Goal: Transaction & Acquisition: Purchase product/service

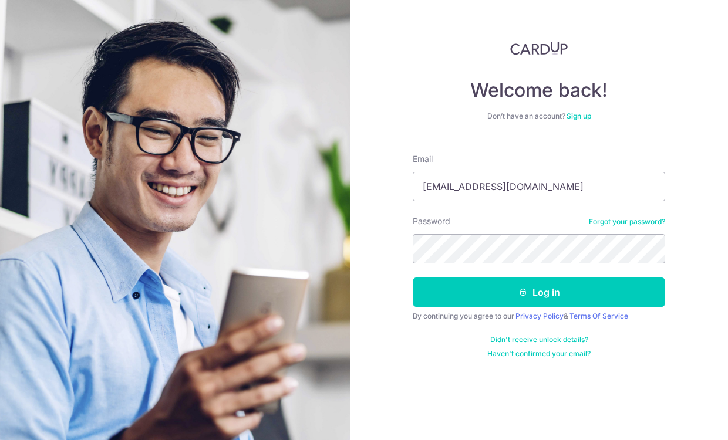
drag, startPoint x: 572, startPoint y: 186, endPoint x: 402, endPoint y: 185, distance: 170.2
click at [402, 185] on div "Welcome back! Don’t have an account? Sign up Email Lea_AngelinLinker@apple.com …" at bounding box center [539, 220] width 378 height 440
type input "[EMAIL_ADDRESS][DOMAIN_NAME]"
click at [394, 212] on div "Welcome back! Don’t have an account? Sign up Email Lea_ALinker@icloud.com Passw…" at bounding box center [539, 220] width 378 height 440
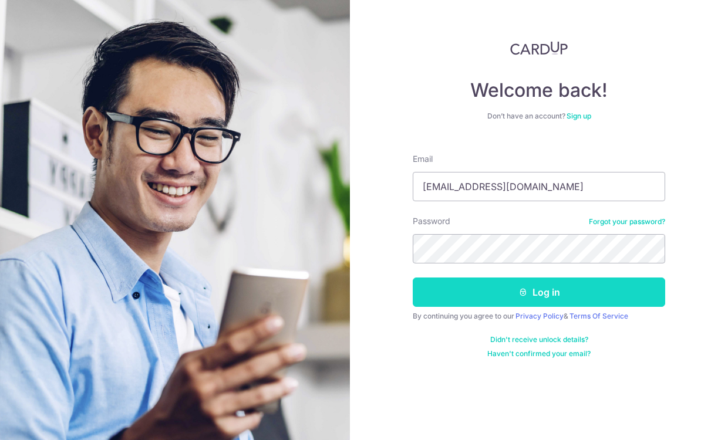
click at [545, 298] on button "Log in" at bounding box center [539, 292] width 252 height 29
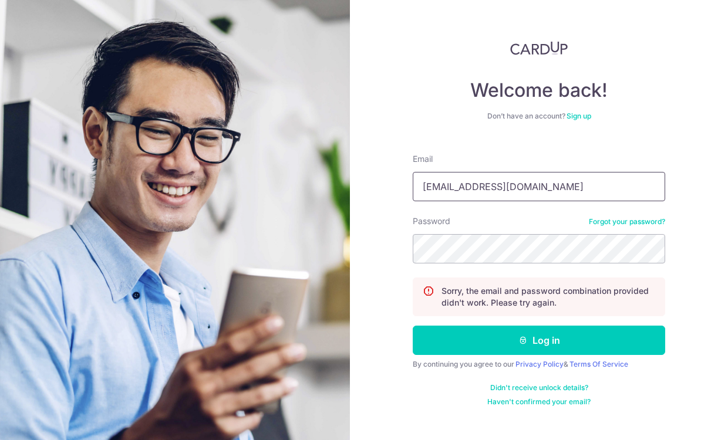
type input "Lea_ALinker@icloud.com"
click at [707, 313] on div "Welcome back! Don’t have an account? Sign up Email Lea_ALinker@icloud.com Passw…" at bounding box center [539, 220] width 378 height 440
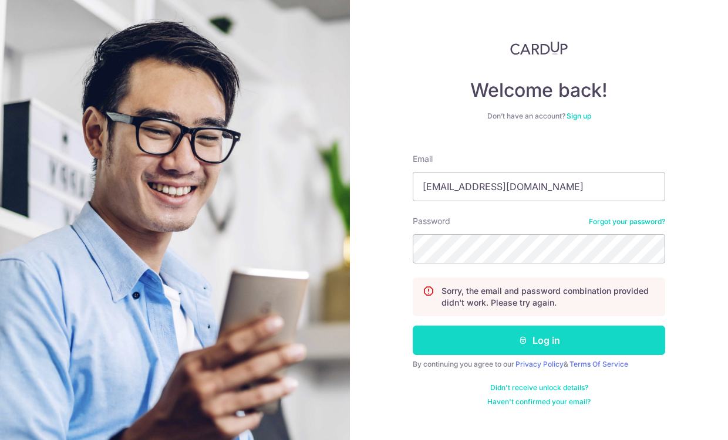
click at [552, 342] on button "Log in" at bounding box center [539, 340] width 252 height 29
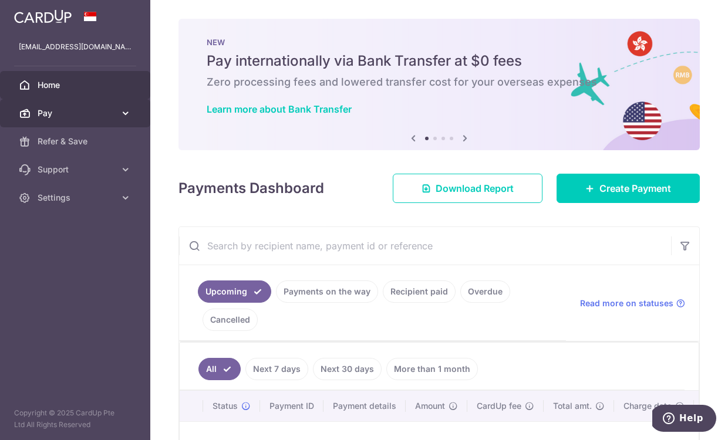
click at [76, 111] on span "Pay" at bounding box center [76, 113] width 77 height 12
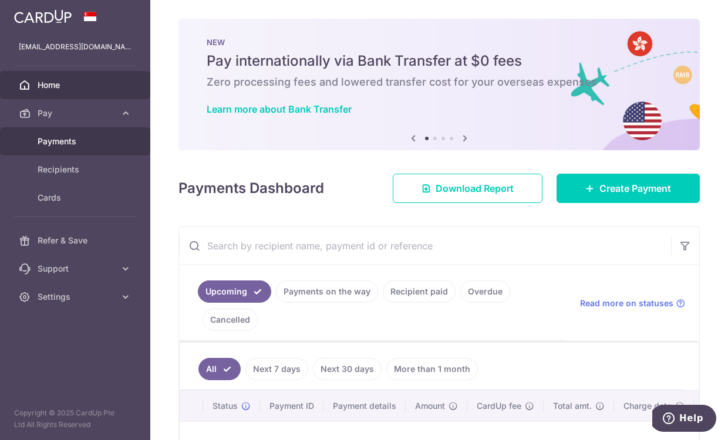
click at [69, 146] on span "Payments" at bounding box center [76, 142] width 77 height 12
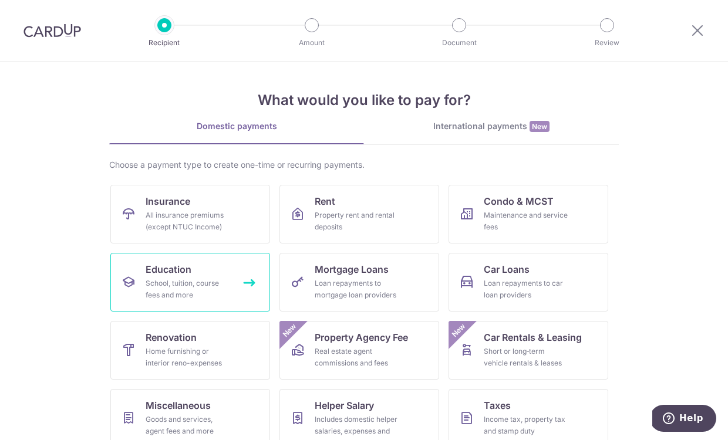
click at [188, 282] on div "School, tuition, course fees and more" at bounding box center [188, 289] width 85 height 23
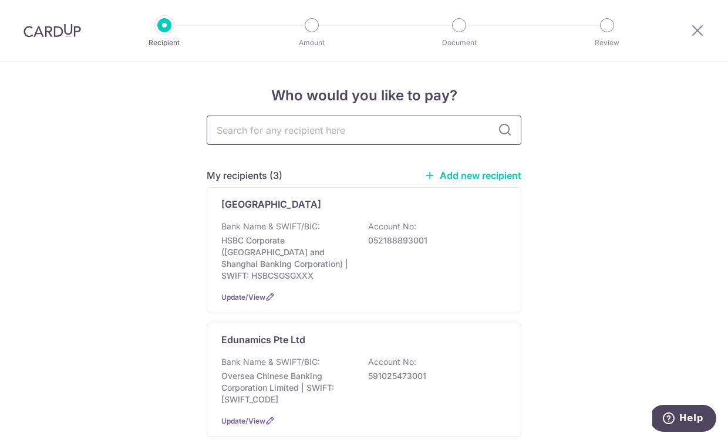
click at [256, 136] on input "text" at bounding box center [364, 130] width 315 height 29
click at [259, 128] on input "text" at bounding box center [364, 130] width 315 height 29
click at [458, 178] on link "Add new recipient" at bounding box center [472, 176] width 97 height 12
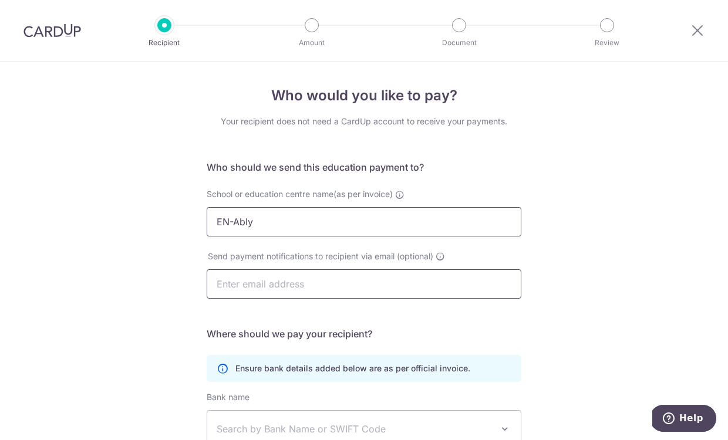
type input "EN-Ably"
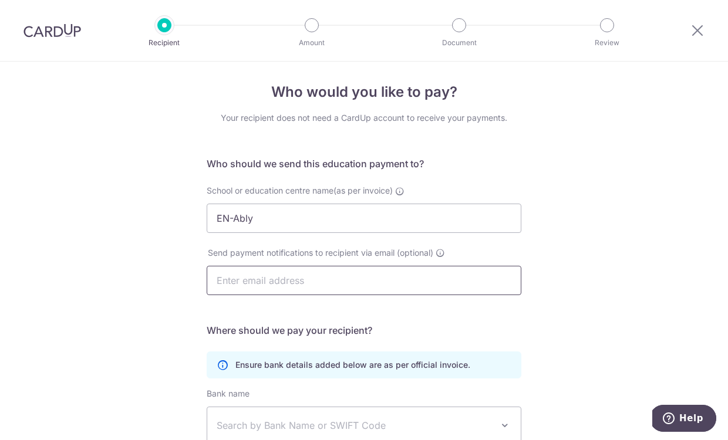
scroll to position [4, 0]
click at [235, 285] on input "text" at bounding box center [364, 279] width 315 height 29
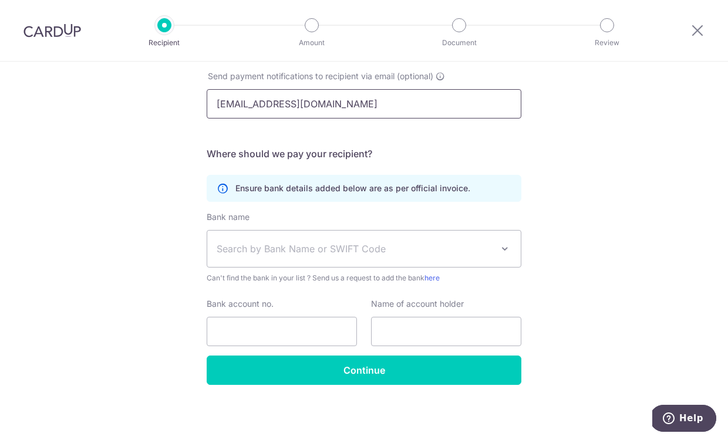
scroll to position [180, 0]
type input "abigailchangem@gmail.com"
click at [243, 252] on span "Search by Bank Name or SWIFT Code" at bounding box center [355, 249] width 276 height 14
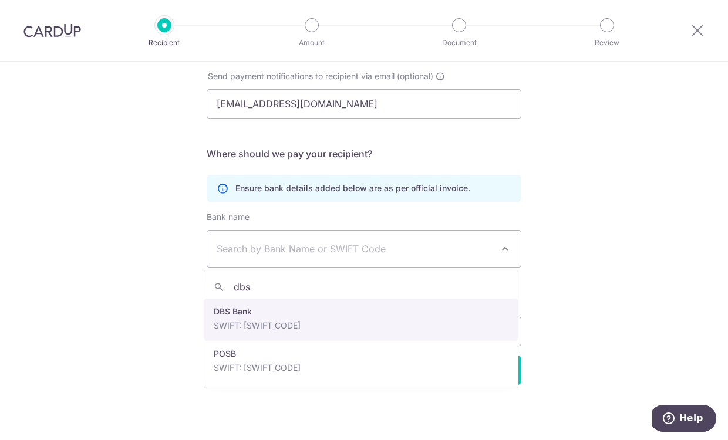
type input "dbs"
select select "6"
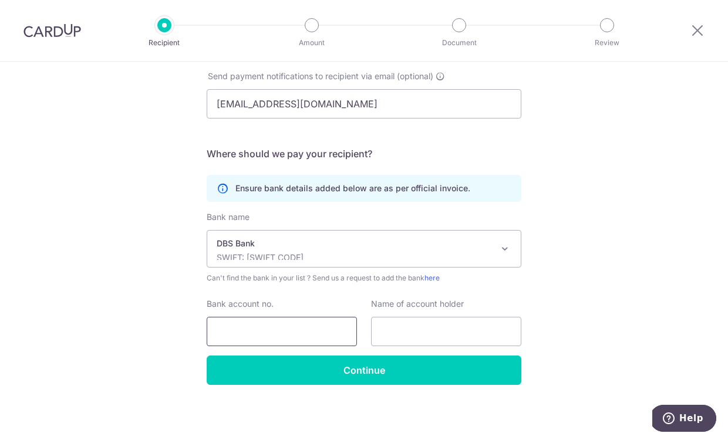
click at [247, 336] on input "Bank account no." at bounding box center [282, 331] width 150 height 29
type input "0728705159"
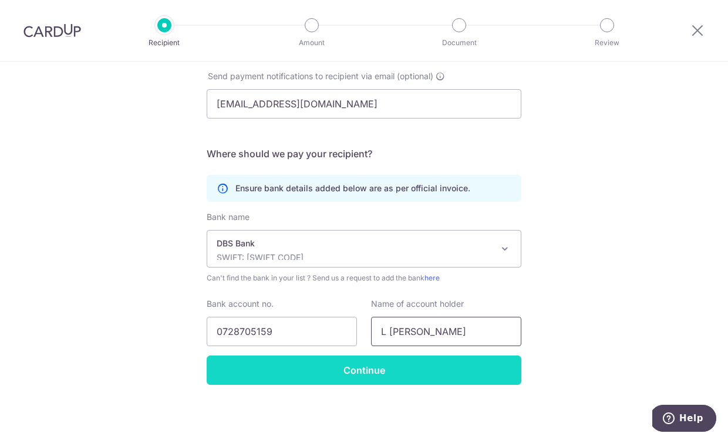
type input "L Angelin Linker"
click at [385, 372] on input "Continue" at bounding box center [364, 370] width 315 height 29
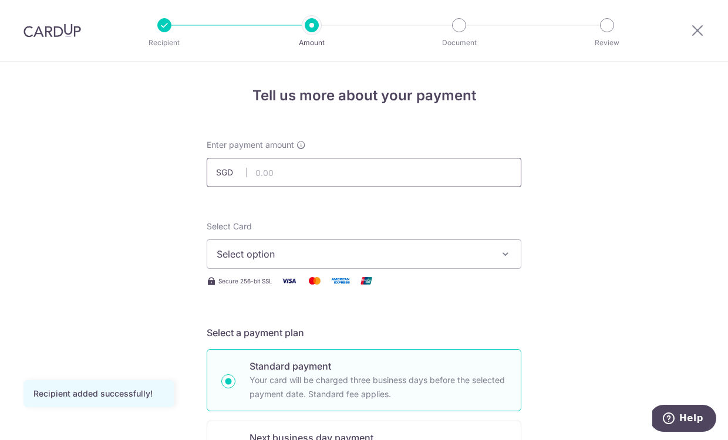
click at [315, 171] on input "text" at bounding box center [364, 172] width 315 height 29
type input "2,400.00"
click at [291, 255] on span "Select option" at bounding box center [354, 254] width 274 height 14
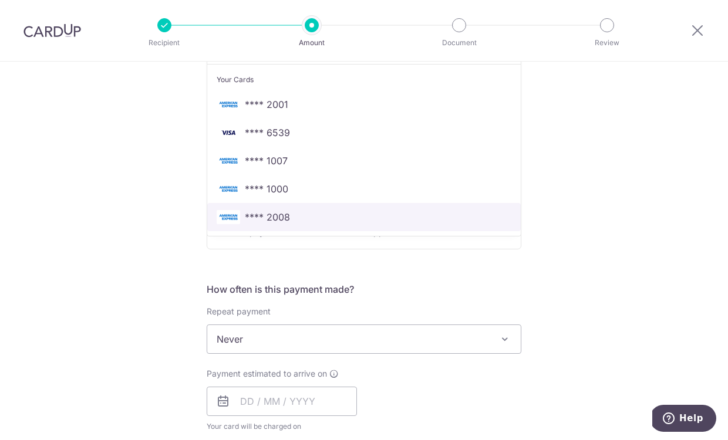
scroll to position [232, 0]
click at [271, 221] on span "**** 2008" at bounding box center [267, 218] width 45 height 14
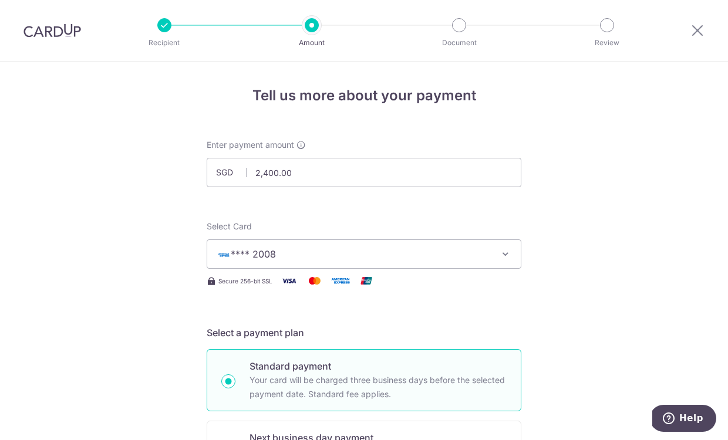
scroll to position [0, 0]
click at [477, 247] on span "**** 2008" at bounding box center [354, 254] width 274 height 14
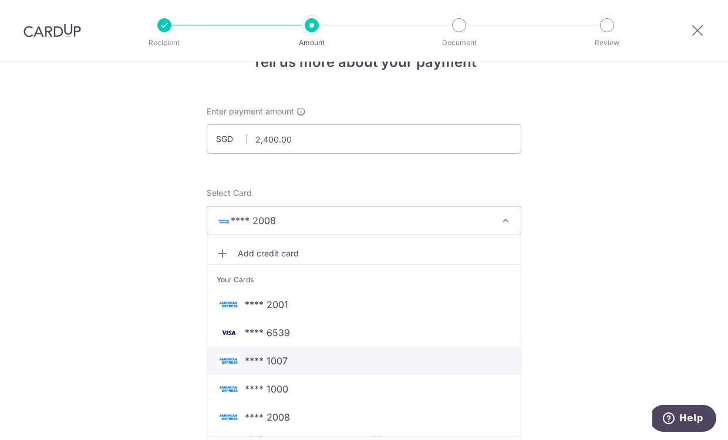
scroll to position [82, 0]
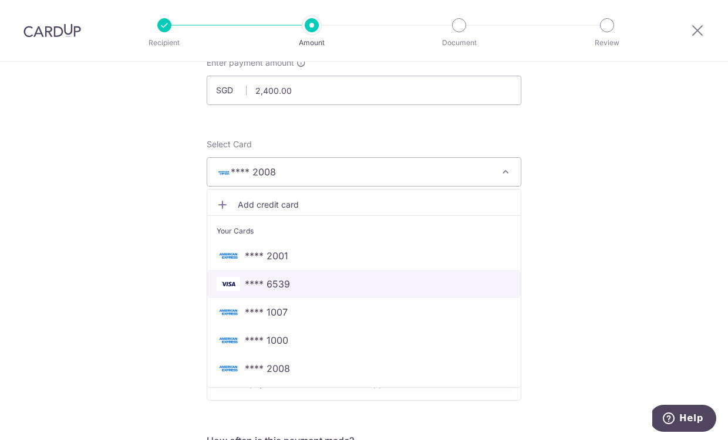
click at [285, 291] on span "**** 6539" at bounding box center [267, 284] width 45 height 14
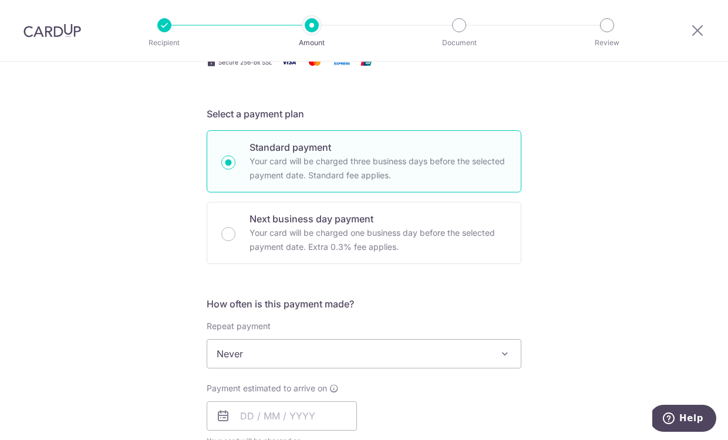
scroll to position [218, 0]
click at [292, 353] on span "Never" at bounding box center [363, 354] width 313 height 28
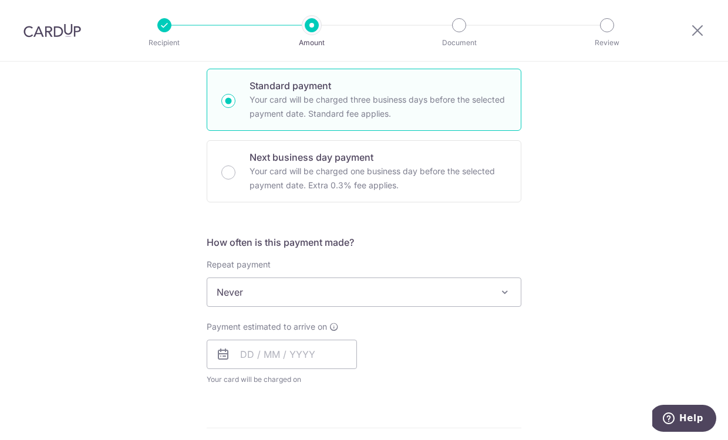
scroll to position [282, 0]
drag, startPoint x: 291, startPoint y: 357, endPoint x: 361, endPoint y: 356, distance: 69.9
click at [292, 357] on input "text" at bounding box center [282, 352] width 150 height 29
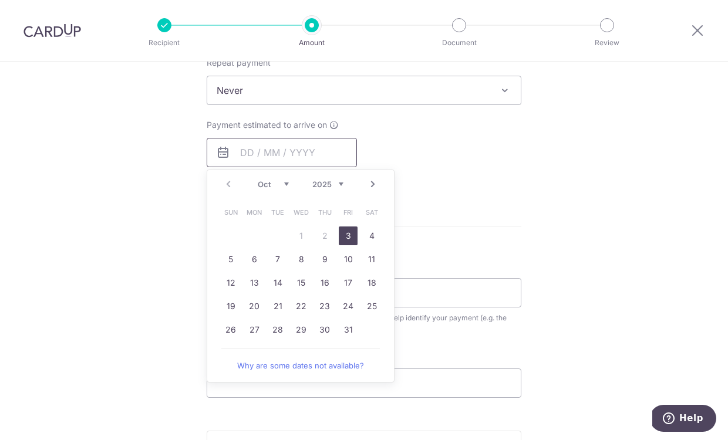
scroll to position [485, 0]
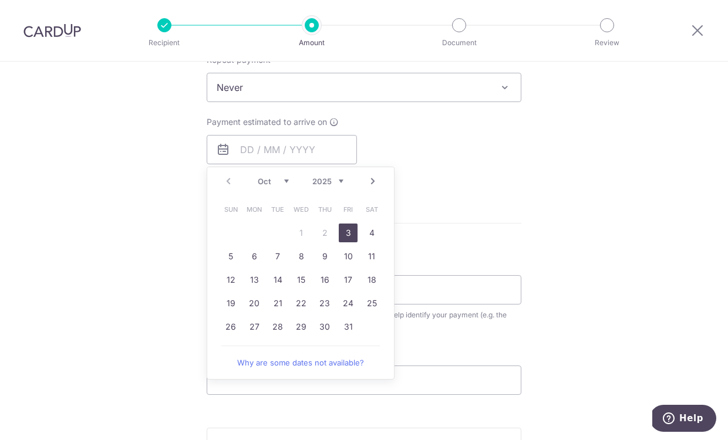
click at [345, 234] on link "3" at bounding box center [348, 233] width 19 height 19
type input "[DATE]"
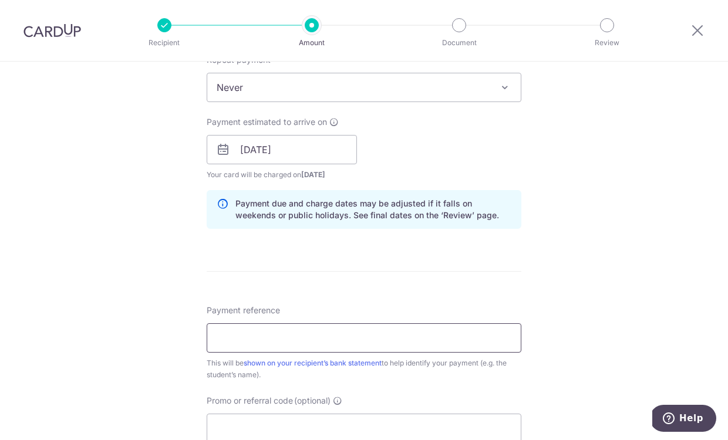
click at [379, 335] on input "Payment reference" at bounding box center [364, 337] width 315 height 29
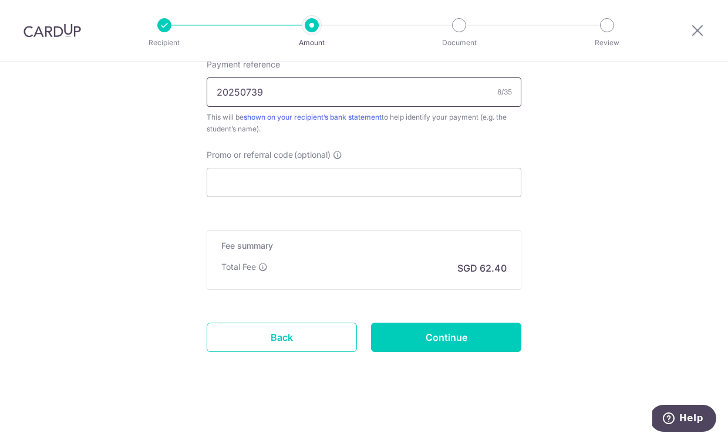
scroll to position [731, 0]
type input "20250739"
click at [432, 339] on input "Continue" at bounding box center [446, 337] width 150 height 29
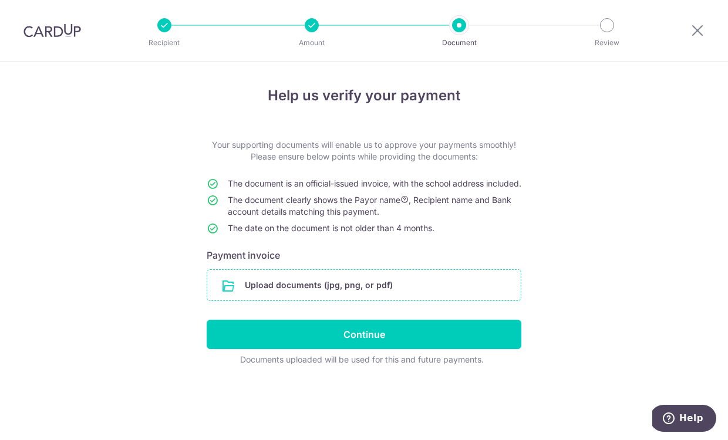
click at [296, 297] on input "file" at bounding box center [363, 285] width 313 height 31
click at [248, 300] on input "file" at bounding box center [363, 285] width 313 height 31
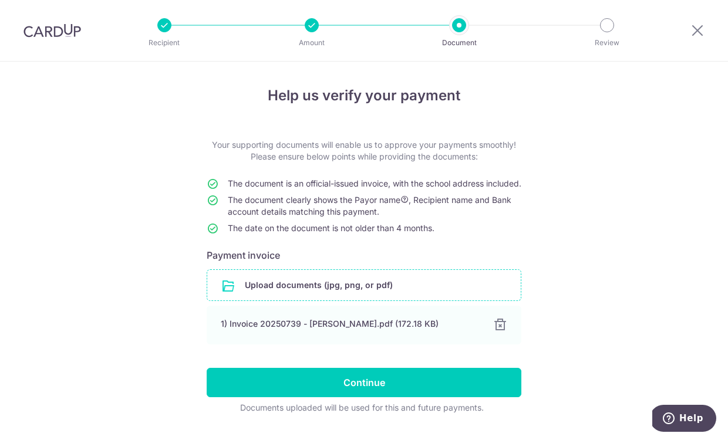
click at [363, 397] on input "Continue" at bounding box center [364, 382] width 315 height 29
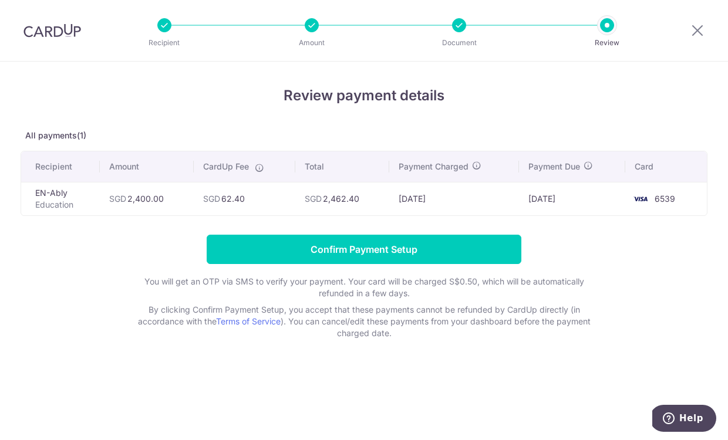
click at [609, 23] on div at bounding box center [607, 25] width 14 height 14
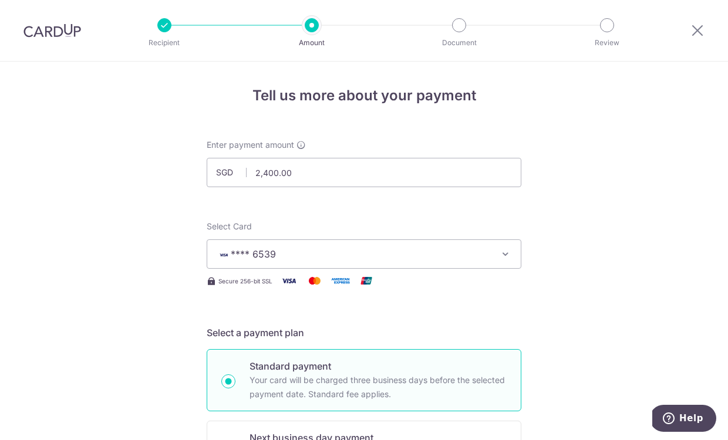
click at [460, 254] on span "**** 6539" at bounding box center [354, 254] width 274 height 14
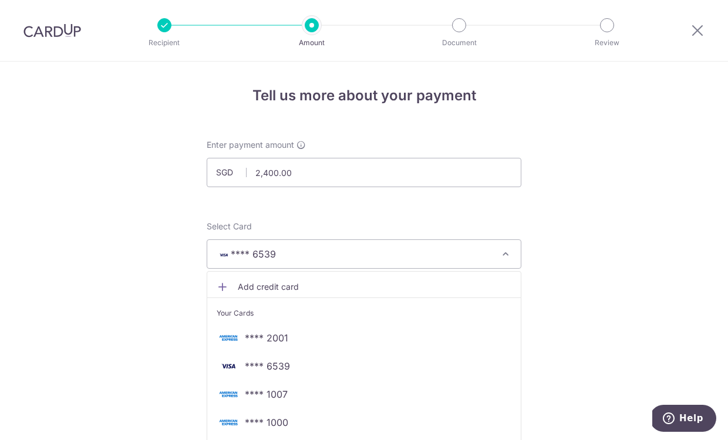
click at [275, 287] on span "Add credit card" at bounding box center [375, 287] width 274 height 12
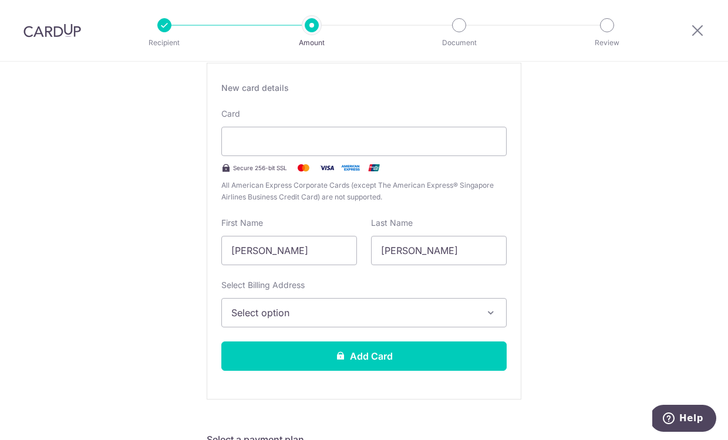
scroll to position [243, 0]
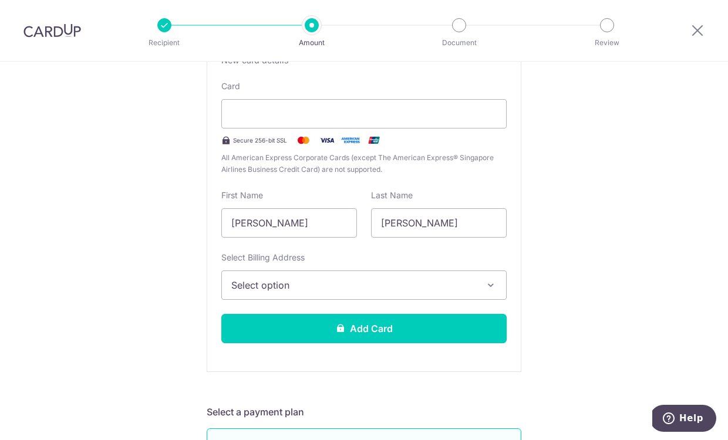
click at [282, 289] on span "Select option" at bounding box center [353, 285] width 244 height 14
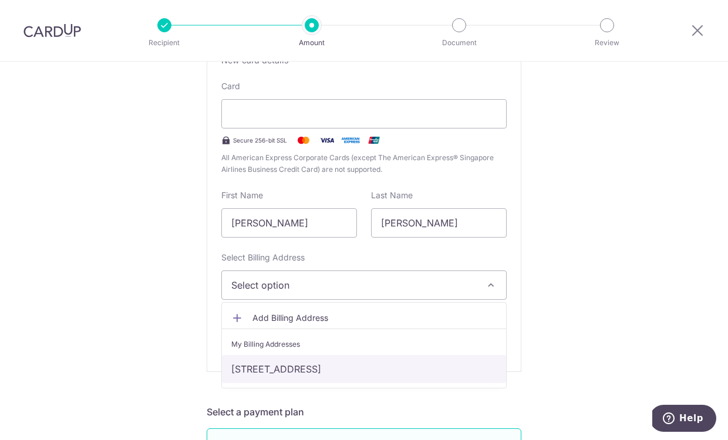
click at [263, 370] on link "[STREET_ADDRESS]" at bounding box center [364, 369] width 284 height 28
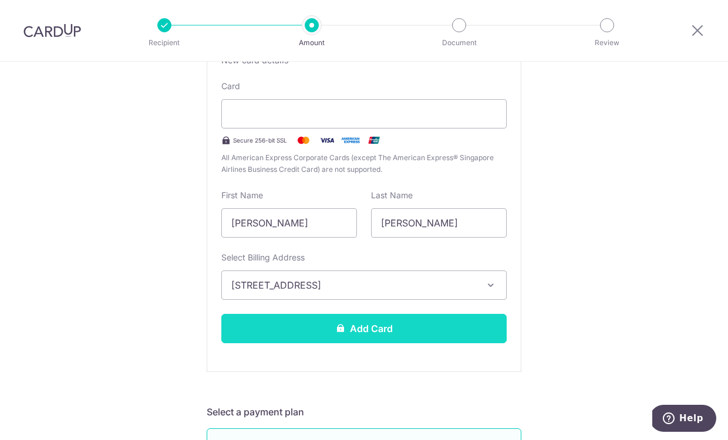
click at [321, 332] on button "Add Card" at bounding box center [363, 328] width 285 height 29
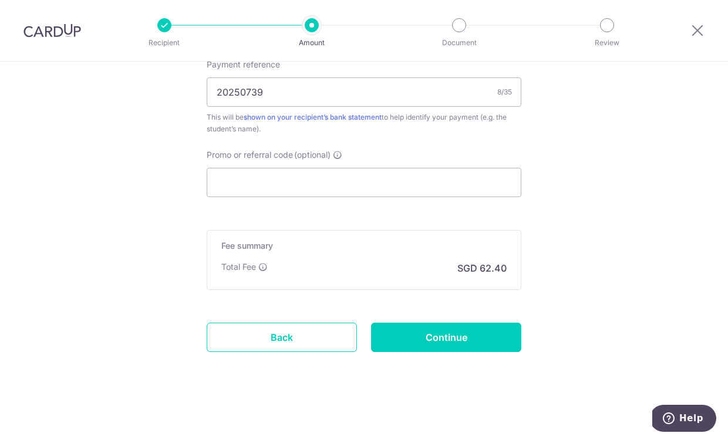
scroll to position [731, 0]
click at [431, 340] on input "Continue" at bounding box center [446, 337] width 150 height 29
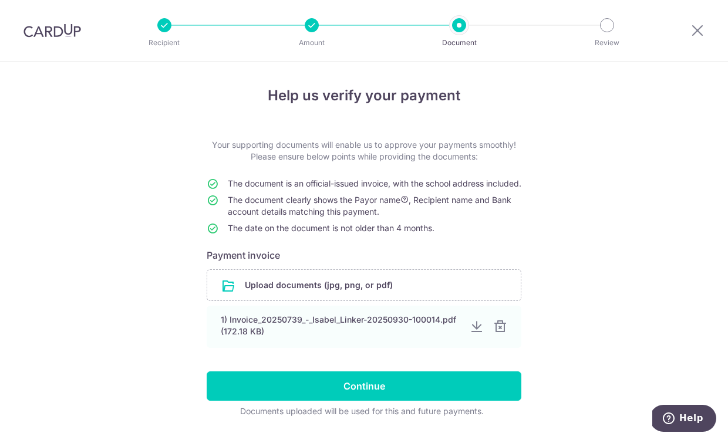
drag, startPoint x: 364, startPoint y: 397, endPoint x: 227, endPoint y: 389, distance: 137.6
click at [359, 397] on input "Continue" at bounding box center [364, 386] width 315 height 29
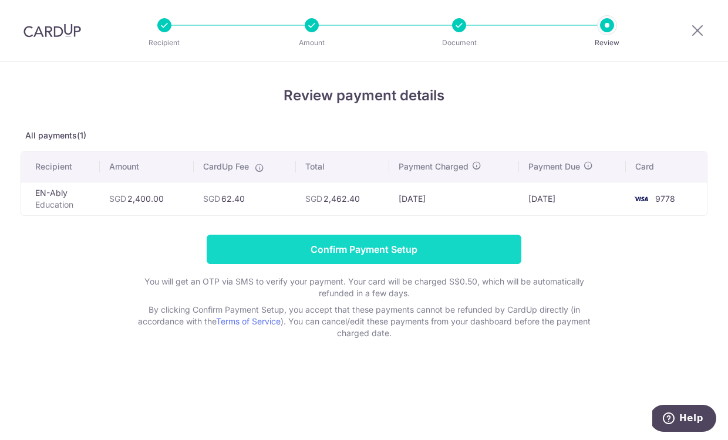
click at [305, 248] on input "Confirm Payment Setup" at bounding box center [364, 249] width 315 height 29
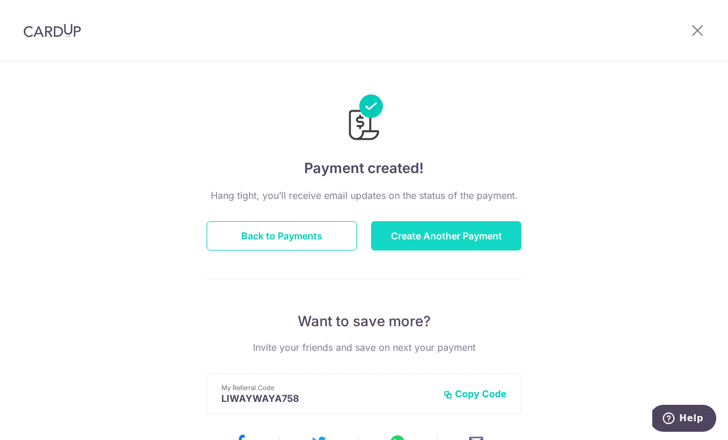
click at [452, 238] on button "Create Another Payment" at bounding box center [446, 235] width 150 height 29
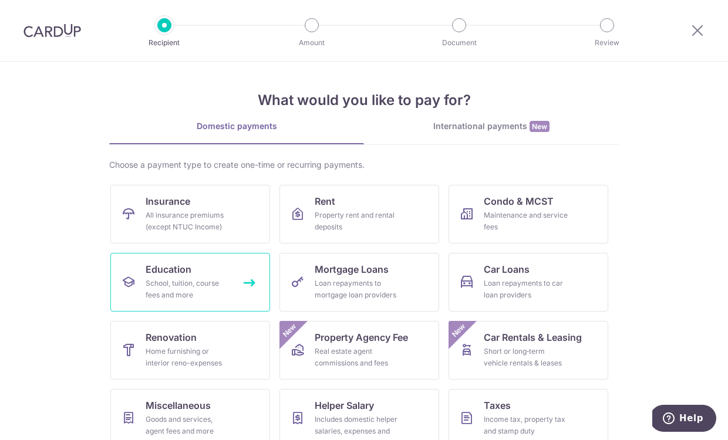
click at [174, 271] on span "Education" at bounding box center [169, 269] width 46 height 14
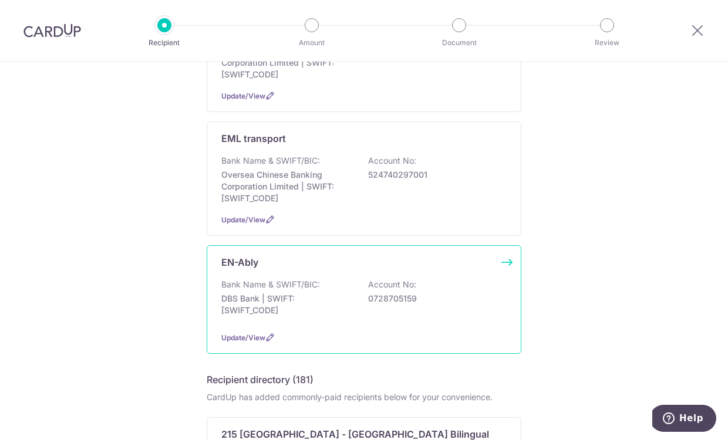
scroll to position [336, 0]
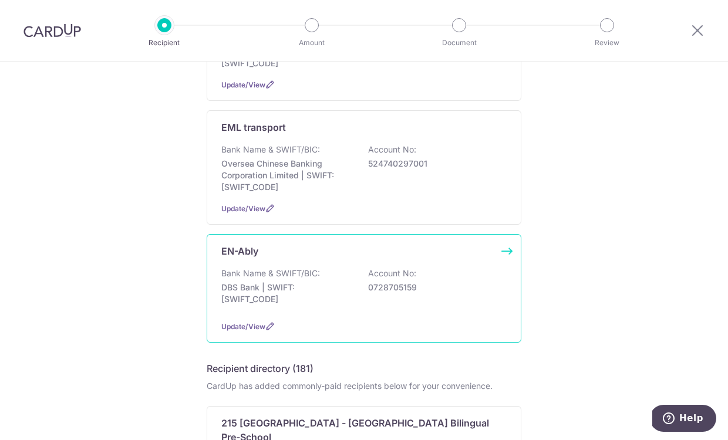
click at [286, 282] on p "DBS Bank | SWIFT: [SWIFT_CODE]" at bounding box center [286, 293] width 131 height 23
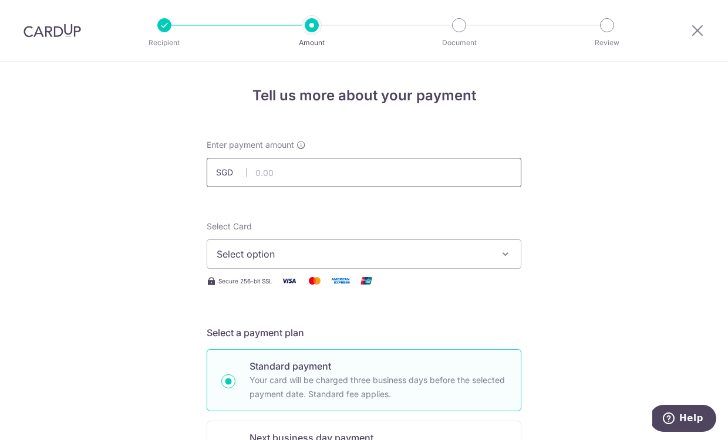
click at [283, 166] on input "text" at bounding box center [364, 172] width 315 height 29
type input "840.00"
click at [232, 249] on span "Select option" at bounding box center [354, 254] width 274 height 14
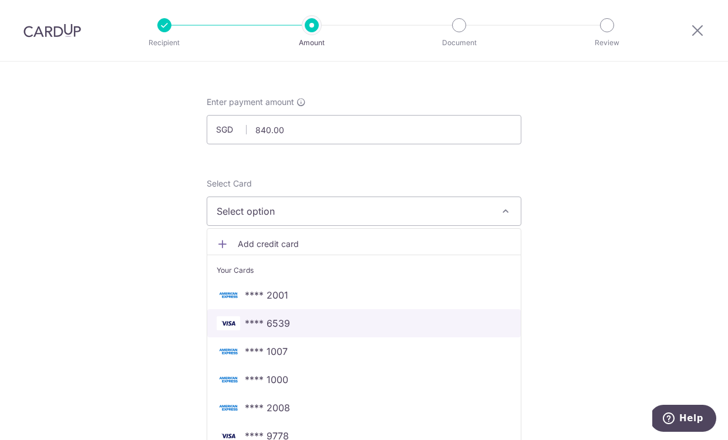
scroll to position [67, 0]
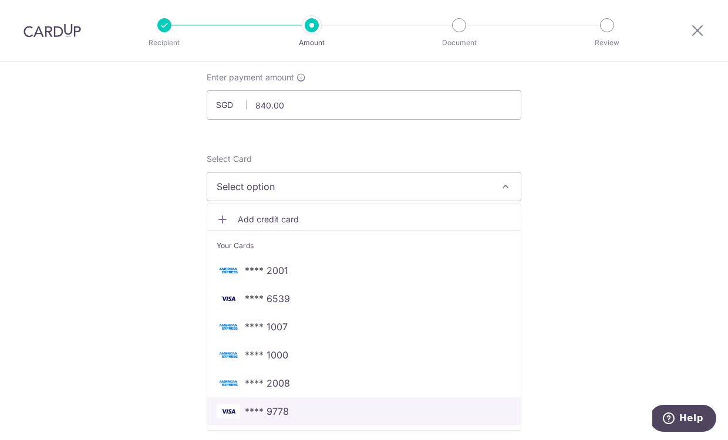
click at [268, 409] on span "**** 9778" at bounding box center [267, 411] width 44 height 14
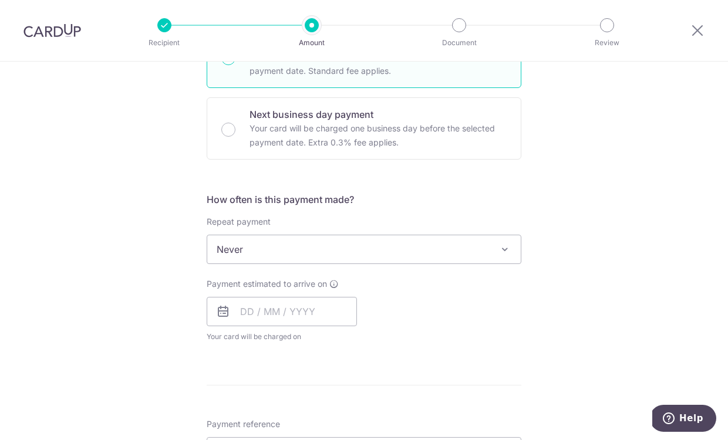
scroll to position [325, 0]
click at [237, 313] on input "text" at bounding box center [282, 310] width 150 height 29
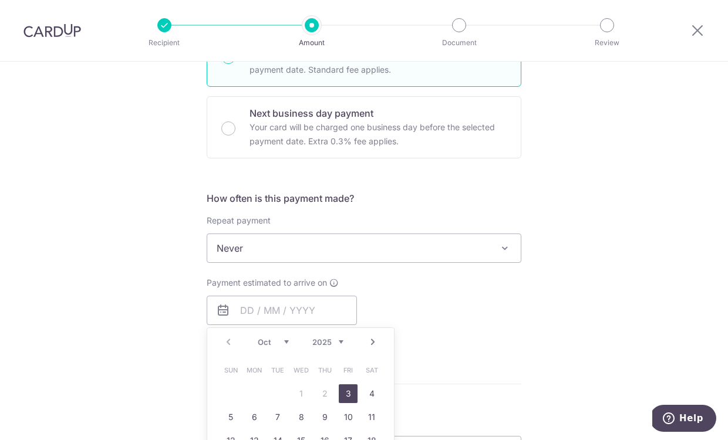
click at [349, 391] on link "3" at bounding box center [348, 393] width 19 height 19
type input "[DATE]"
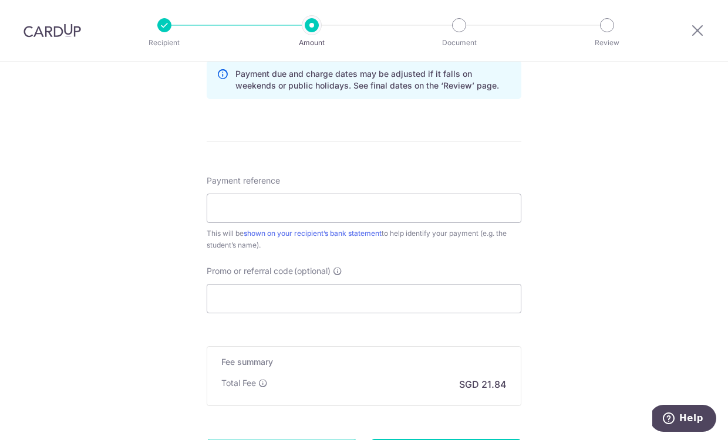
scroll to position [633, 0]
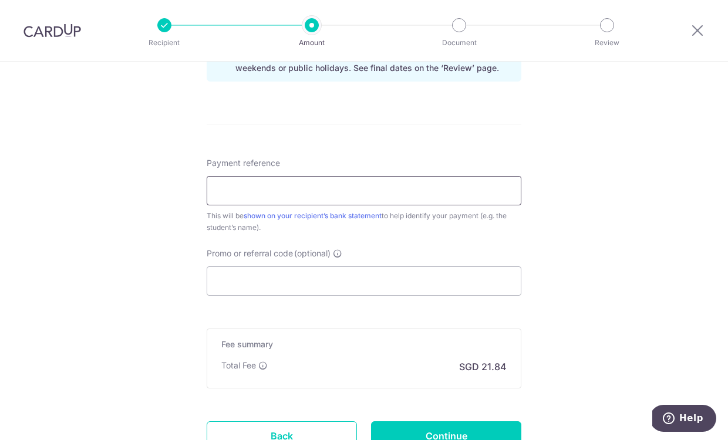
click at [263, 185] on input "Payment reference" at bounding box center [364, 190] width 315 height 29
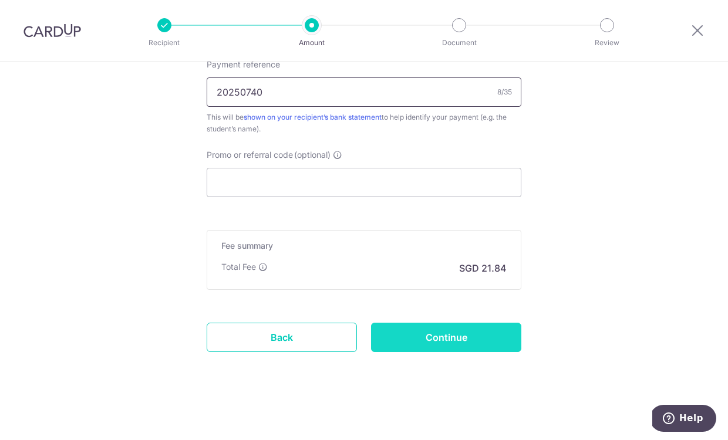
scroll to position [731, 0]
type input "20250740"
click at [433, 335] on input "Continue" at bounding box center [446, 337] width 150 height 29
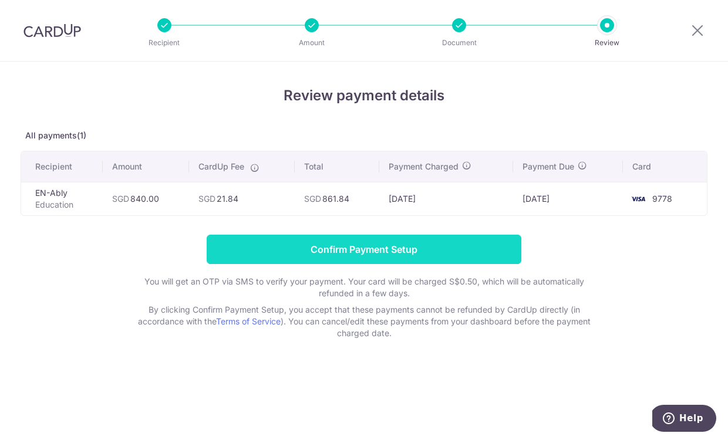
click at [296, 252] on input "Confirm Payment Setup" at bounding box center [364, 249] width 315 height 29
